Goal: Entertainment & Leisure: Consume media (video, audio)

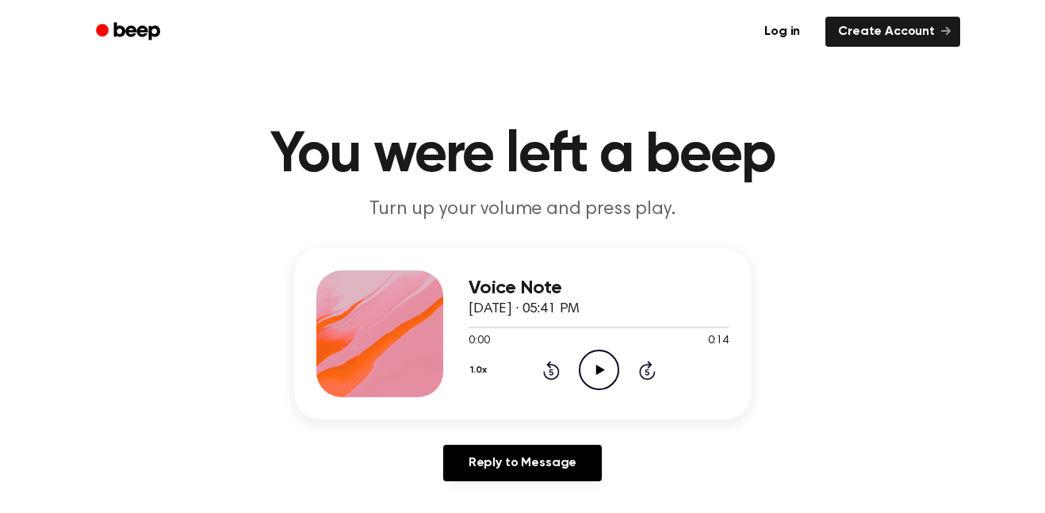
click at [601, 365] on icon "Play Audio" at bounding box center [599, 370] width 40 height 40
click at [601, 365] on icon at bounding box center [598, 370] width 7 height 10
click at [582, 364] on icon "Play Audio" at bounding box center [599, 370] width 40 height 40
click at [557, 369] on icon at bounding box center [551, 370] width 17 height 19
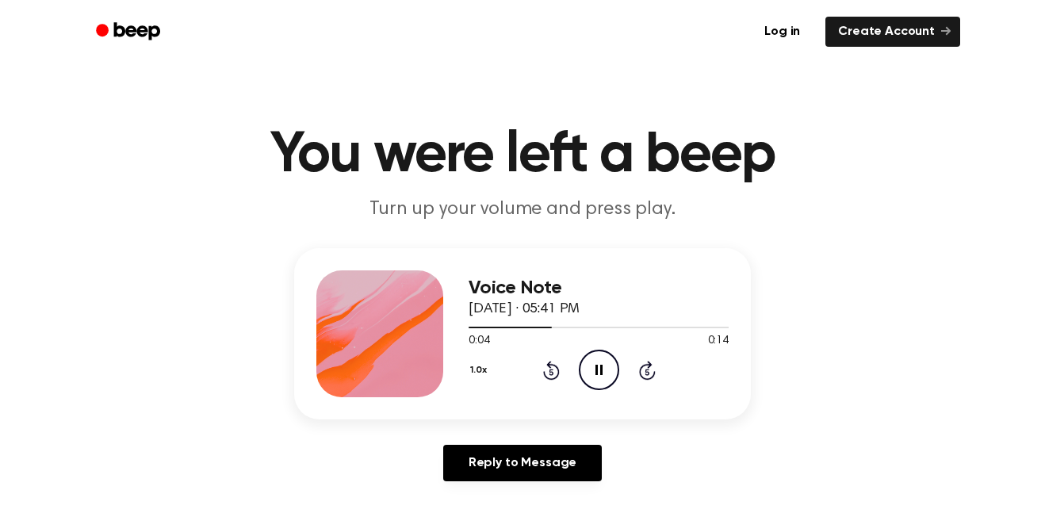
click at [601, 365] on icon at bounding box center [598, 370] width 7 height 10
click at [605, 362] on icon "Play Audio" at bounding box center [599, 370] width 40 height 40
click at [585, 353] on icon "Pause Audio" at bounding box center [599, 370] width 40 height 40
drag, startPoint x: 633, startPoint y: 324, endPoint x: 483, endPoint y: 323, distance: 149.8
click at [483, 323] on div at bounding box center [599, 326] width 260 height 13
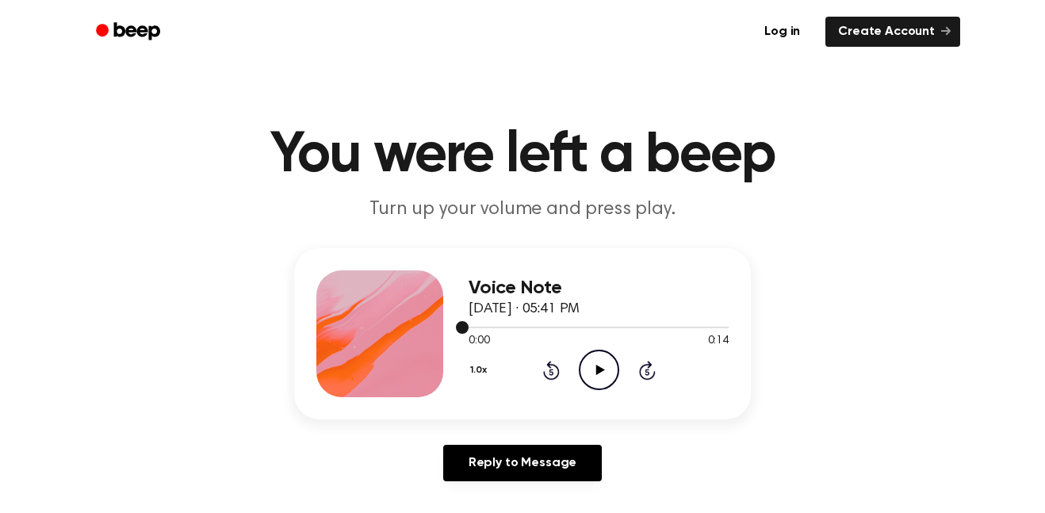
click at [483, 323] on div at bounding box center [599, 326] width 260 height 13
click at [584, 363] on icon "Play Audio" at bounding box center [599, 370] width 40 height 40
drag, startPoint x: 593, startPoint y: 338, endPoint x: 511, endPoint y: 336, distance: 81.7
click at [511, 336] on div "0:07 0:14" at bounding box center [599, 341] width 260 height 17
click at [606, 355] on icon "Pause Audio" at bounding box center [599, 370] width 40 height 40
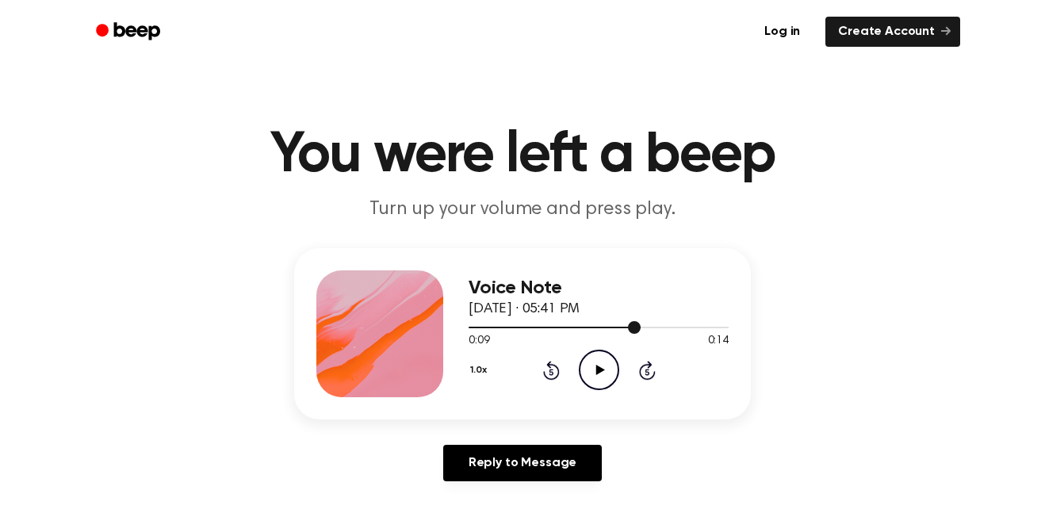
click at [479, 324] on div at bounding box center [599, 326] width 260 height 13
click at [587, 362] on icon "Play Audio" at bounding box center [599, 370] width 40 height 40
click at [587, 362] on icon "Pause Audio" at bounding box center [599, 370] width 40 height 40
click at [471, 332] on div at bounding box center [599, 326] width 260 height 13
click at [591, 365] on icon "Play Audio" at bounding box center [599, 370] width 40 height 40
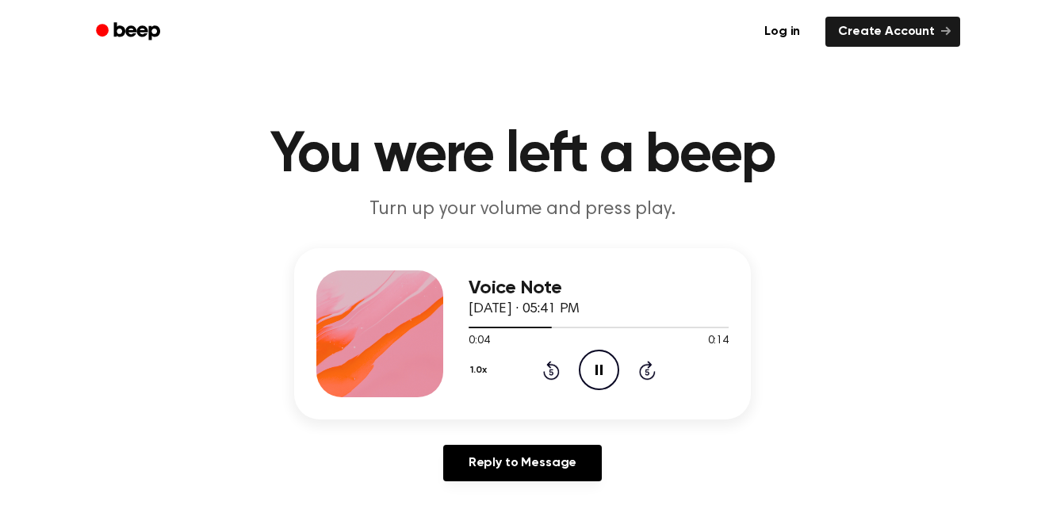
click at [591, 365] on icon "Pause Audio" at bounding box center [599, 370] width 40 height 40
click at [470, 328] on div at bounding box center [512, 328] width 86 height 2
click at [599, 375] on icon "Play Audio" at bounding box center [599, 370] width 40 height 40
click at [599, 375] on icon at bounding box center [598, 370] width 7 height 10
click at [471, 329] on div at bounding box center [599, 326] width 260 height 13
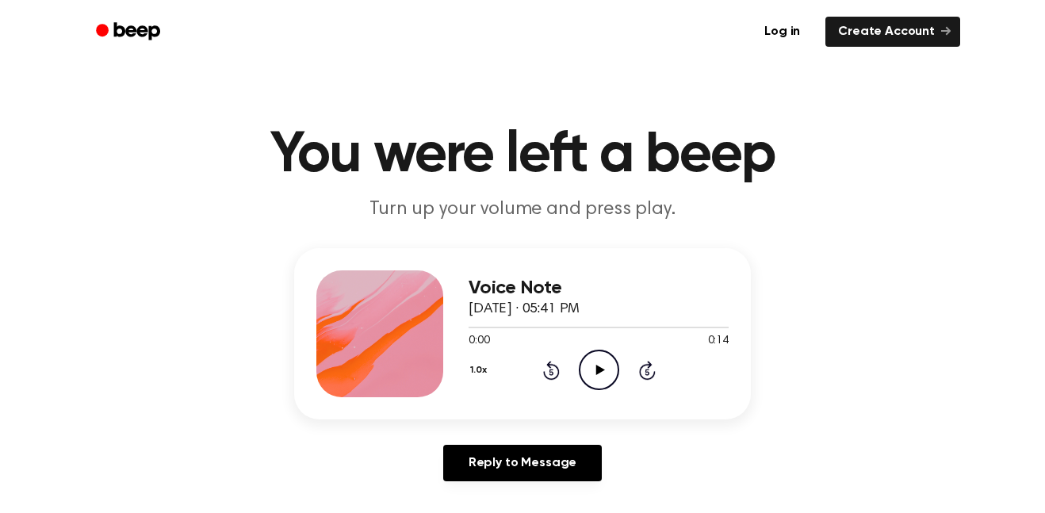
click at [605, 358] on icon "Play Audio" at bounding box center [599, 370] width 40 height 40
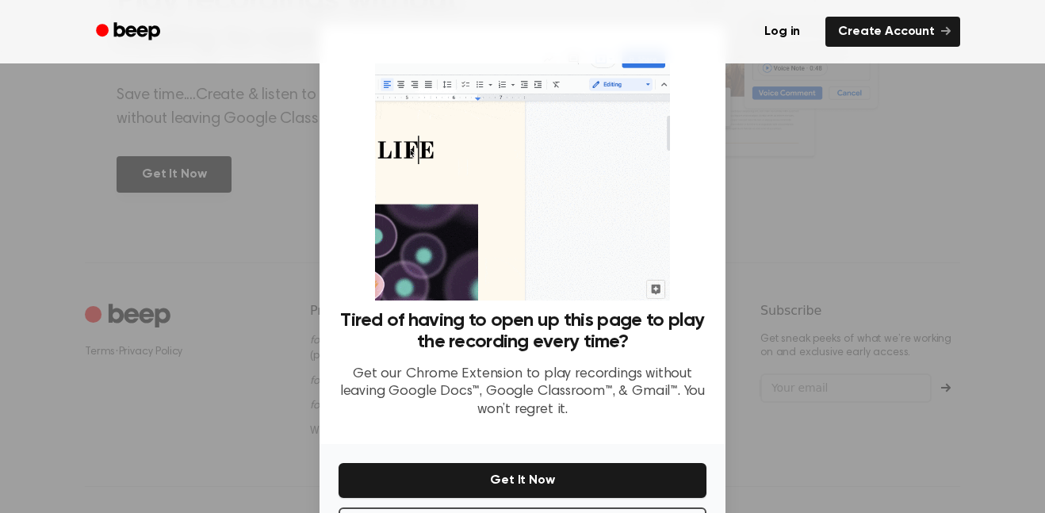
scroll to position [64, 0]
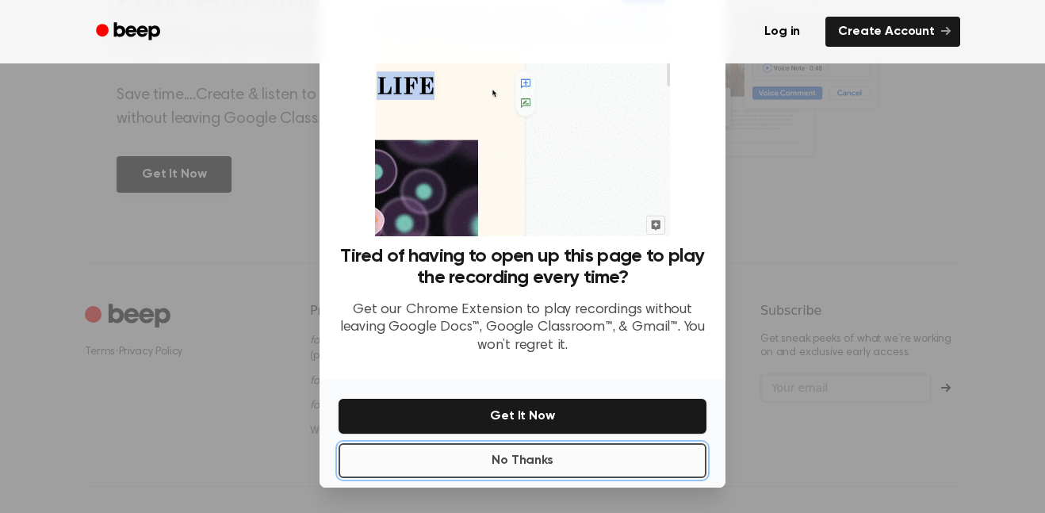
click at [552, 453] on button "No Thanks" at bounding box center [523, 460] width 368 height 35
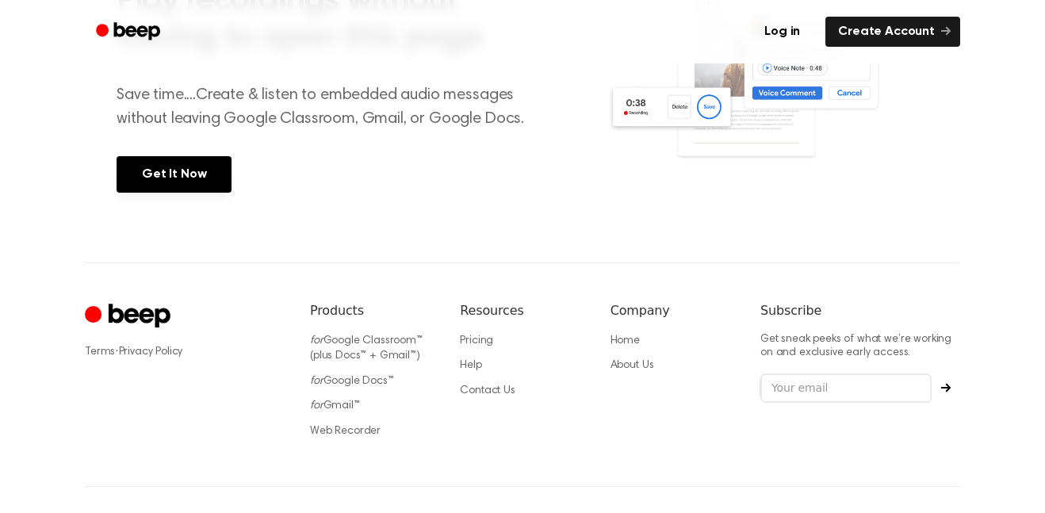
click at [664, 457] on div "Terms · Privacy Policy Products for Google Classroom™ (plus Docs™ + Gmail™) for…" at bounding box center [522, 374] width 875 height 224
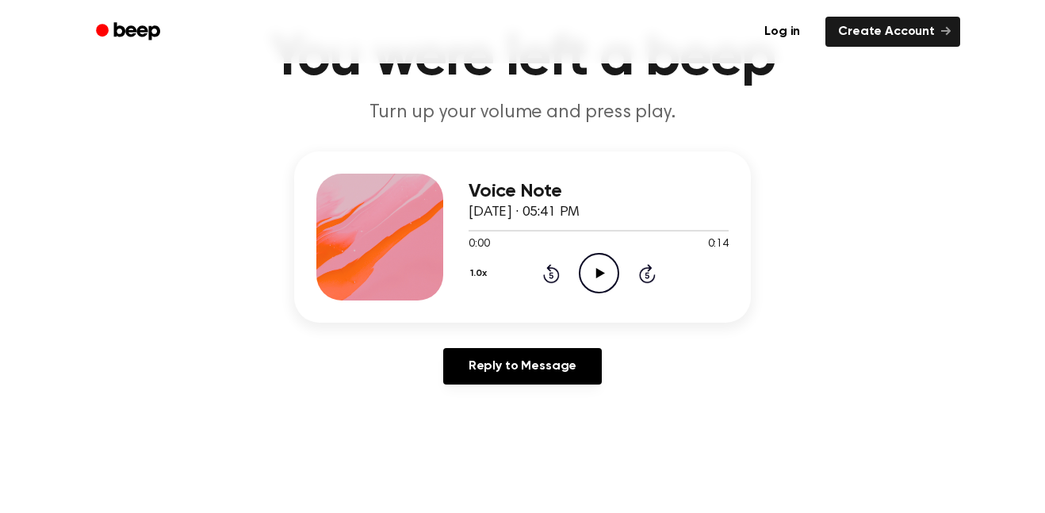
scroll to position [0, 0]
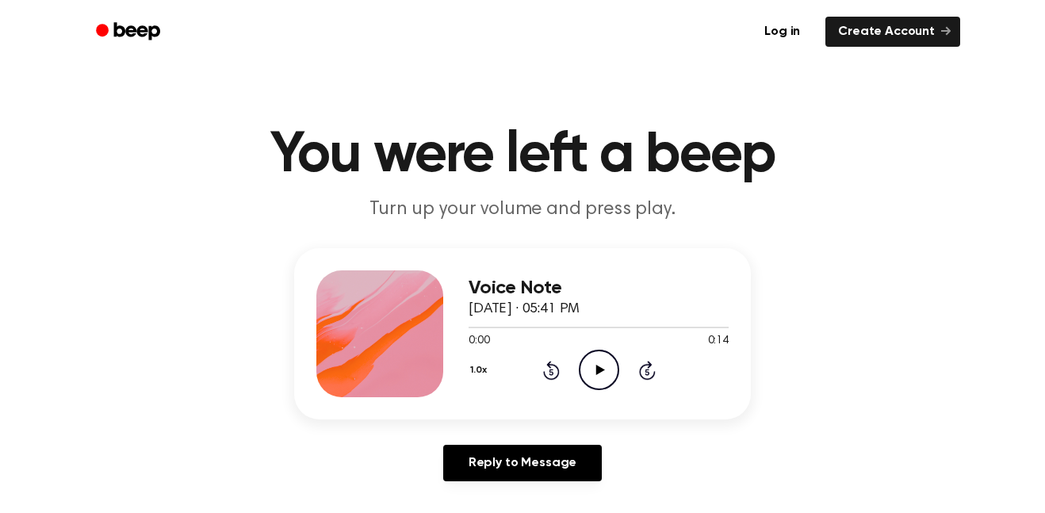
click at [596, 377] on icon "Play Audio" at bounding box center [599, 370] width 40 height 40
click at [596, 377] on icon "Pause Audio" at bounding box center [599, 370] width 40 height 40
click at [466, 329] on div "Voice Note [DATE] · 05:41 PM 0:06 0:14 Your browser does not support the [objec…" at bounding box center [522, 333] width 457 height 171
click at [473, 330] on div at bounding box center [599, 326] width 260 height 13
click at [602, 366] on icon "Play Audio" at bounding box center [599, 370] width 40 height 40
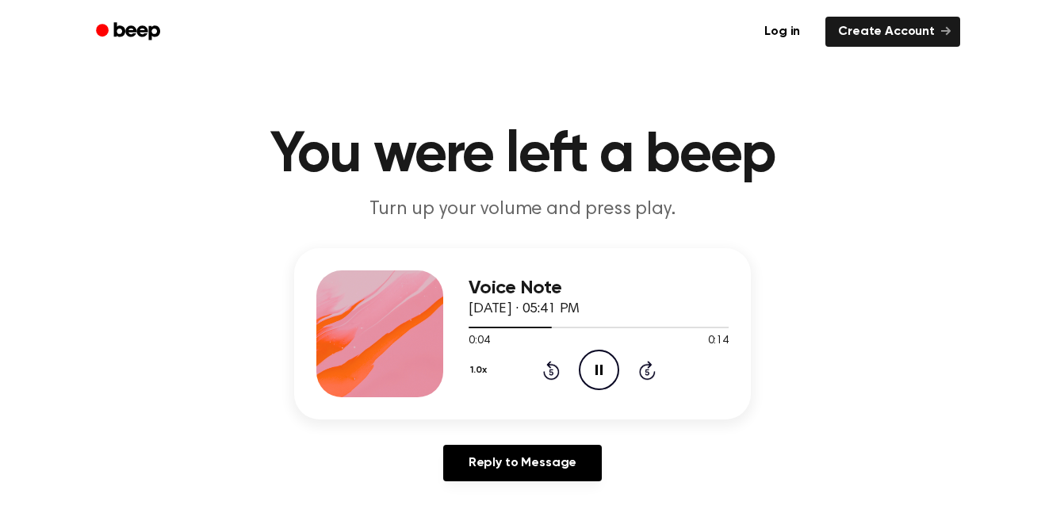
click at [602, 366] on icon at bounding box center [598, 370] width 7 height 10
click at [474, 331] on div at bounding box center [599, 326] width 260 height 13
click at [591, 368] on icon "Play Audio" at bounding box center [599, 370] width 40 height 40
click at [591, 368] on icon "Pause Audio" at bounding box center [599, 370] width 40 height 40
click at [475, 331] on div at bounding box center [599, 326] width 260 height 13
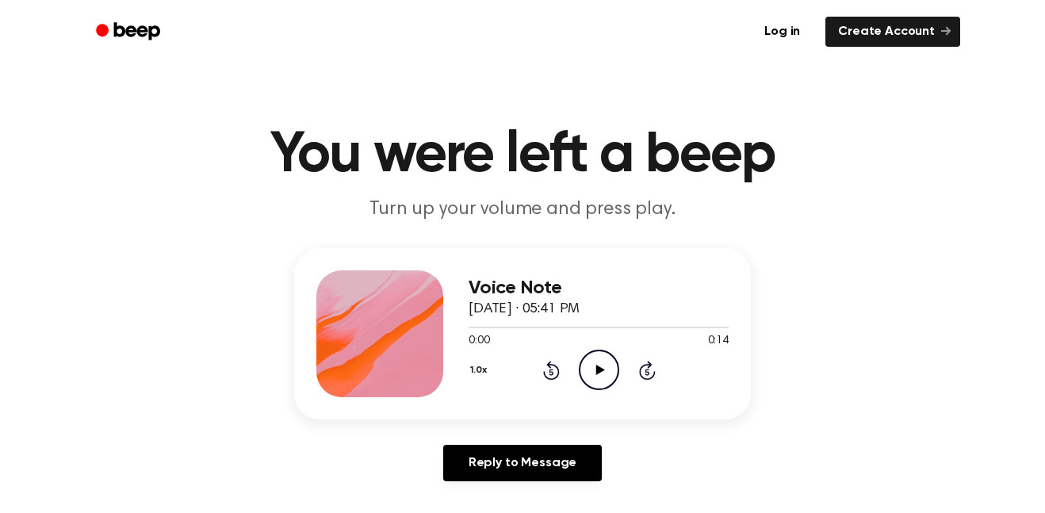
click at [588, 375] on icon "Play Audio" at bounding box center [599, 370] width 40 height 40
click at [588, 375] on icon "Pause Audio" at bounding box center [599, 370] width 40 height 40
click at [479, 331] on div at bounding box center [599, 326] width 260 height 13
click at [582, 367] on icon "Play Audio" at bounding box center [599, 370] width 40 height 40
click at [582, 367] on icon "Pause Audio" at bounding box center [599, 370] width 40 height 40
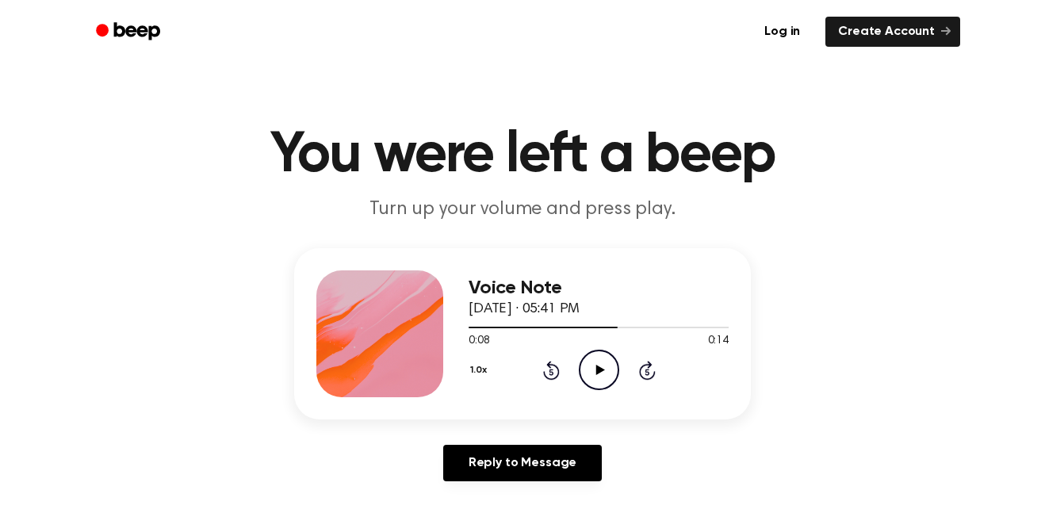
click at [582, 367] on icon "Play Audio" at bounding box center [599, 370] width 40 height 40
click at [582, 367] on icon "Pause Audio" at bounding box center [599, 370] width 40 height 40
click at [472, 328] on div at bounding box center [563, 328] width 189 height 2
click at [595, 364] on icon "Play Audio" at bounding box center [599, 370] width 40 height 40
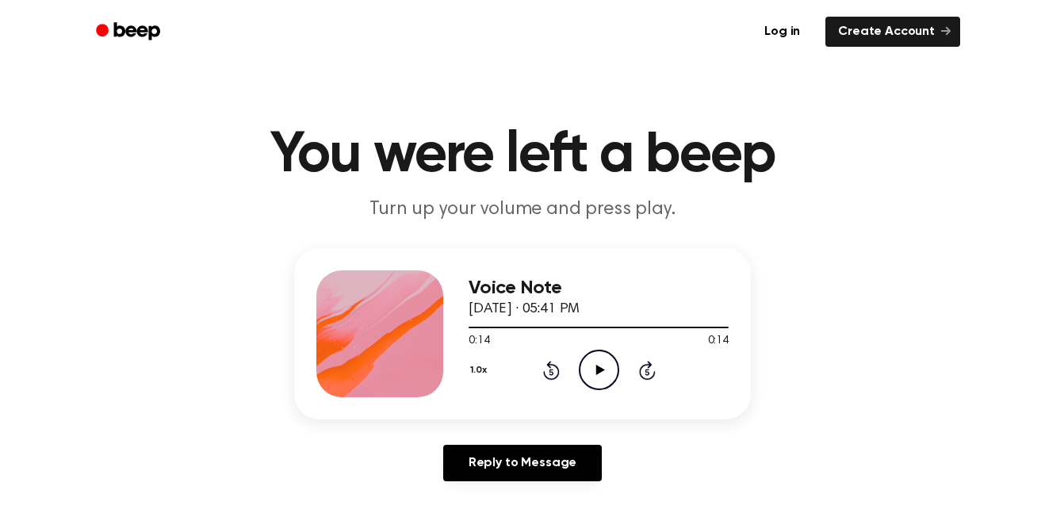
click at [595, 364] on icon "Play Audio" at bounding box center [599, 370] width 40 height 40
click at [470, 331] on div at bounding box center [599, 326] width 260 height 13
click at [470, 327] on div at bounding box center [533, 328] width 128 height 2
click at [587, 369] on icon "Pause Audio" at bounding box center [599, 370] width 40 height 40
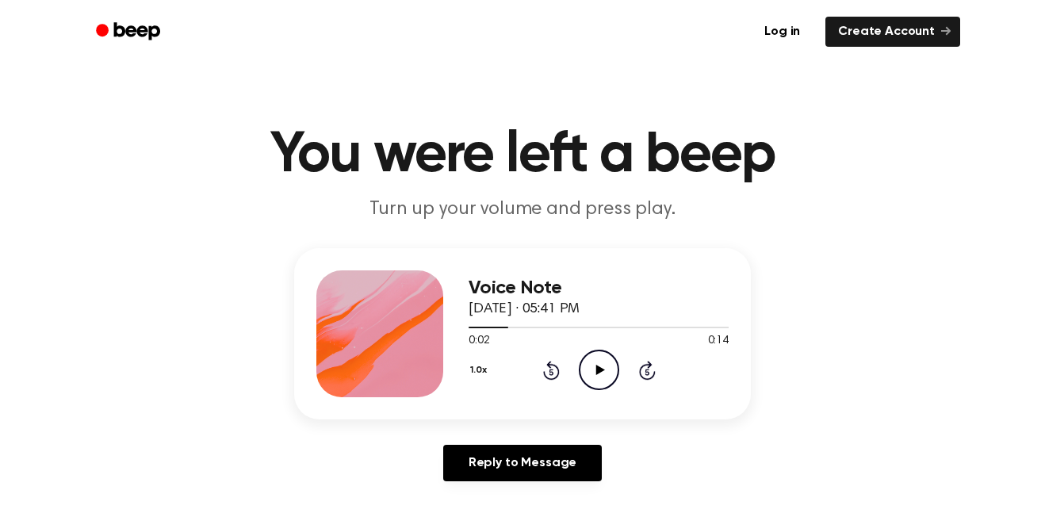
click at [587, 369] on icon "Play Audio" at bounding box center [599, 370] width 40 height 40
click at [587, 369] on icon "Pause Audio" at bounding box center [599, 370] width 40 height 40
click at [587, 369] on icon "Play Audio" at bounding box center [599, 370] width 40 height 40
click at [551, 372] on icon at bounding box center [551, 372] width 4 height 6
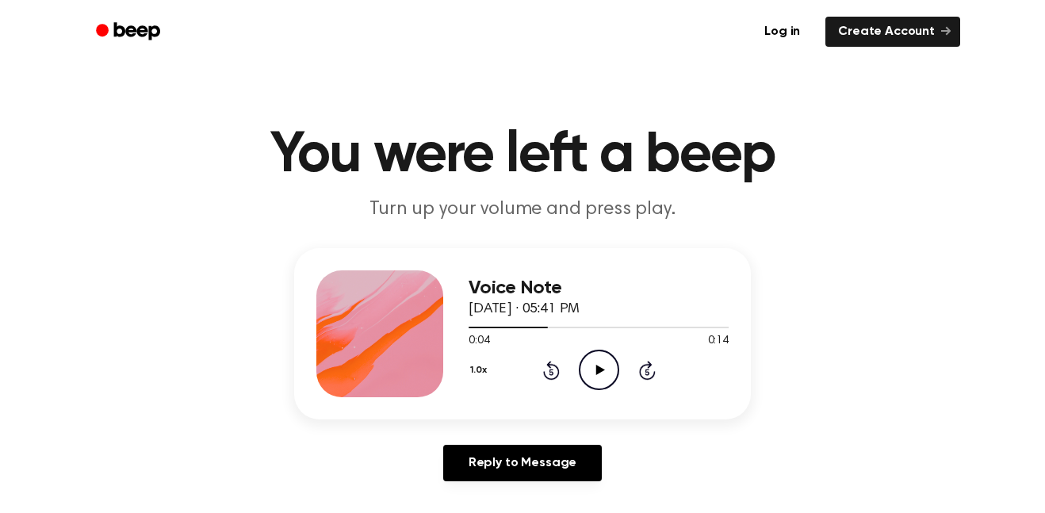
click at [647, 373] on icon "Skip 5 seconds" at bounding box center [646, 370] width 17 height 21
click at [597, 379] on icon "Play Audio" at bounding box center [599, 370] width 40 height 40
click at [542, 373] on icon "Rewind 5 seconds" at bounding box center [550, 370] width 17 height 21
click at [551, 372] on icon at bounding box center [551, 372] width 4 height 6
click at [614, 369] on icon "Play Audio" at bounding box center [599, 370] width 40 height 40
